Goal: Transaction & Acquisition: Purchase product/service

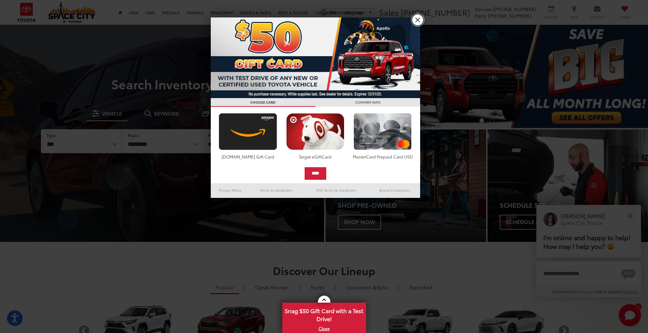
click at [420, 23] on link "X" at bounding box center [418, 20] width 12 height 12
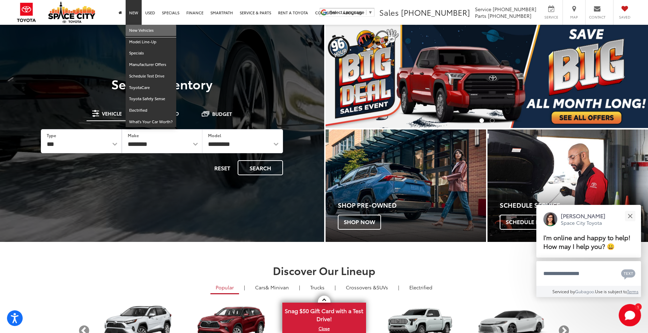
click at [149, 33] on link "New Vehicles" at bounding box center [151, 31] width 51 height 12
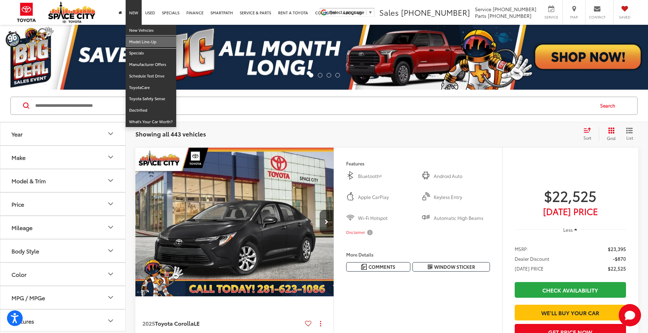
click at [139, 44] on link "Model Line-Up" at bounding box center [151, 42] width 51 height 12
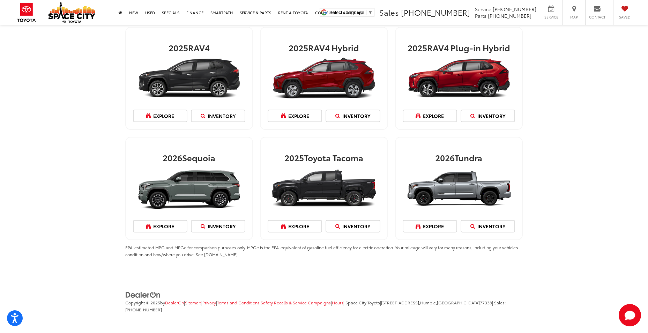
scroll to position [806, 0]
click at [321, 192] on img at bounding box center [324, 189] width 113 height 48
click at [339, 225] on icon "Search" at bounding box center [338, 226] width 7 height 5
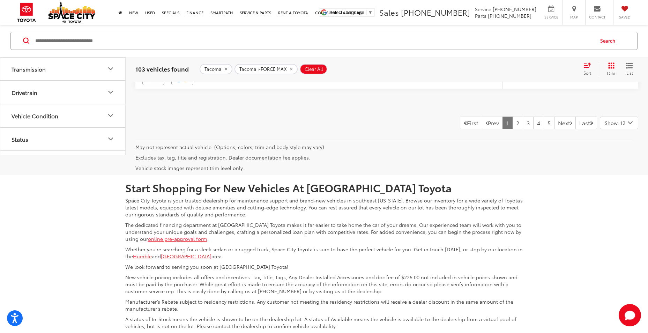
scroll to position [3139, 0]
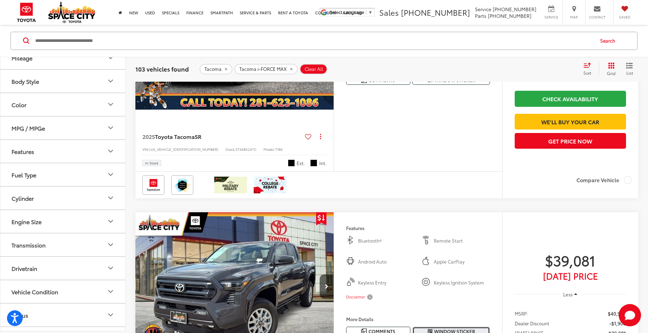
scroll to position [2651, 0]
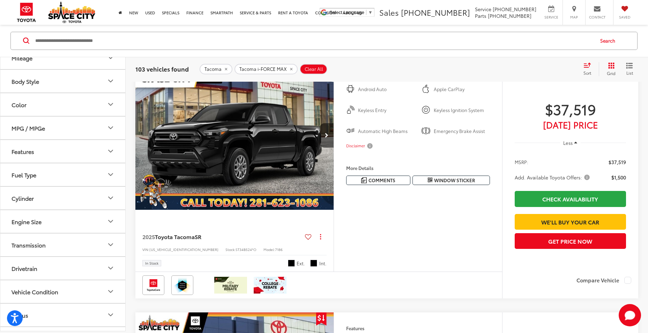
click at [290, 69] on icon "remove Tacoma%20i-FORCE%20MAX" at bounding box center [291, 69] width 5 height 4
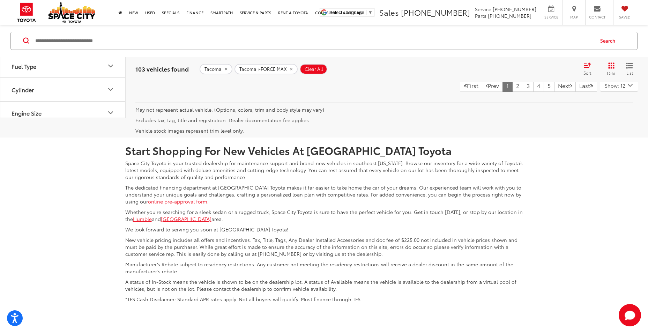
scroll to position [3156, 0]
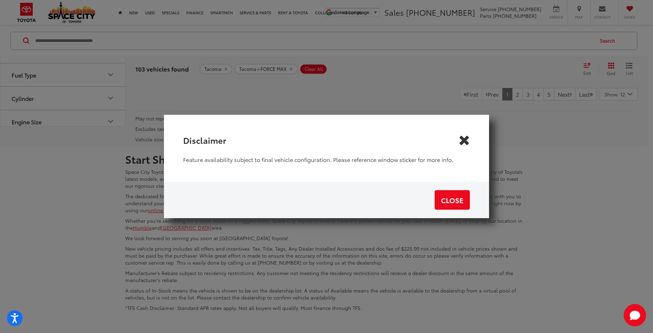
click at [466, 136] on icon "Close" at bounding box center [464, 139] width 11 height 11
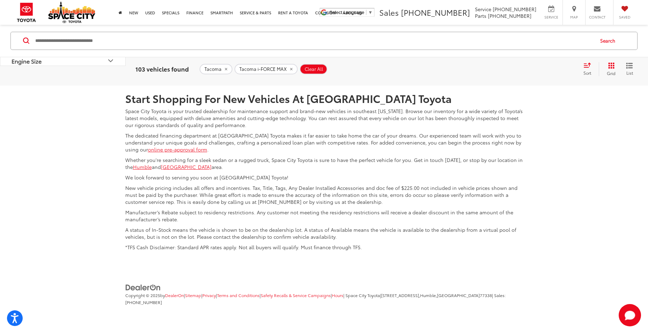
scroll to position [3295, 0]
click at [512, 40] on link "2" at bounding box center [517, 33] width 11 height 13
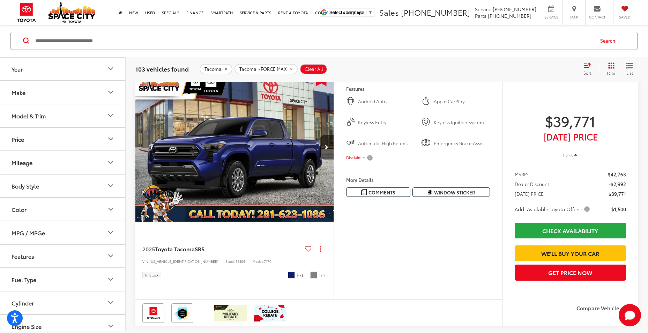
scroll to position [338, 0]
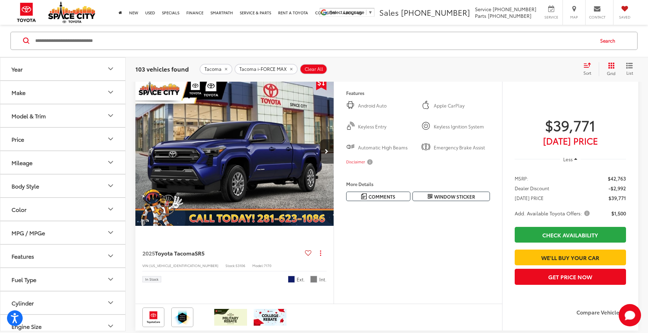
click at [218, 185] on img "2025 Toyota Tacoma SR5 0" at bounding box center [234, 151] width 199 height 149
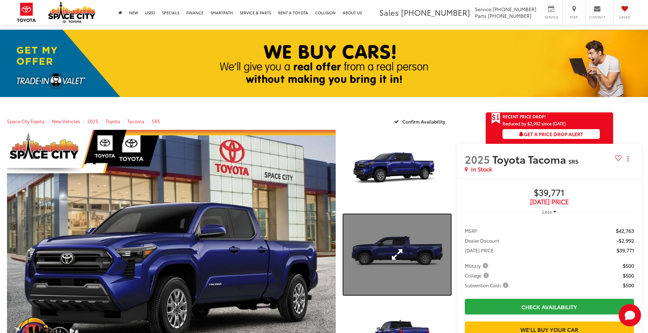
click at [410, 236] on link "Expand Photo 2" at bounding box center [396, 254] width 107 height 81
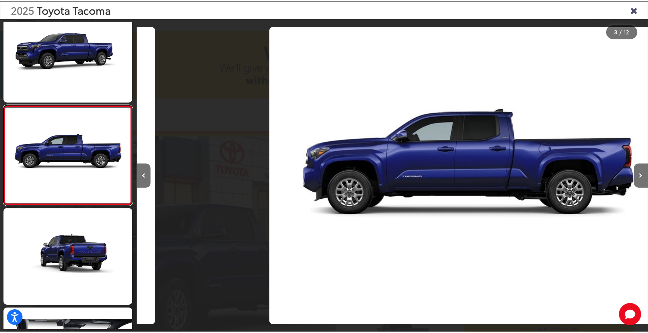
scroll to position [0, 1030]
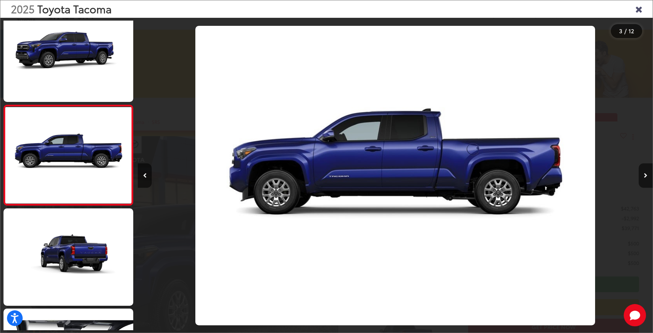
click at [642, 12] on icon "Close gallery" at bounding box center [638, 8] width 7 height 9
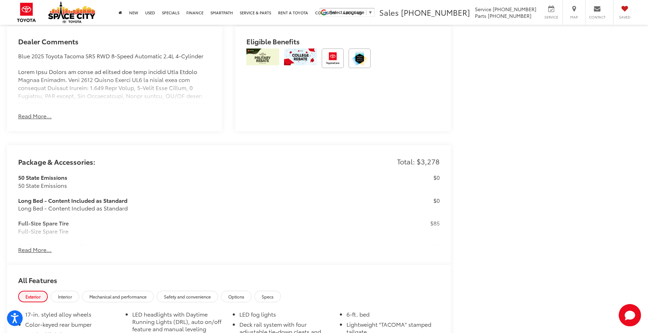
scroll to position [628, 0]
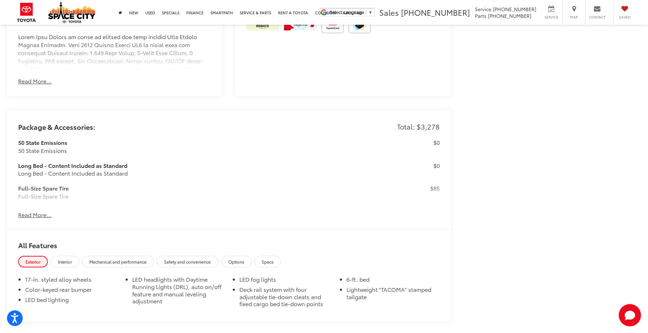
click at [47, 214] on button "Read More..." at bounding box center [34, 215] width 33 height 8
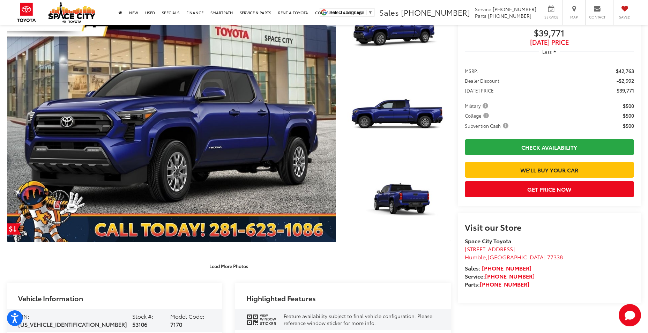
scroll to position [0, 0]
